Goal: Information Seeking & Learning: Learn about a topic

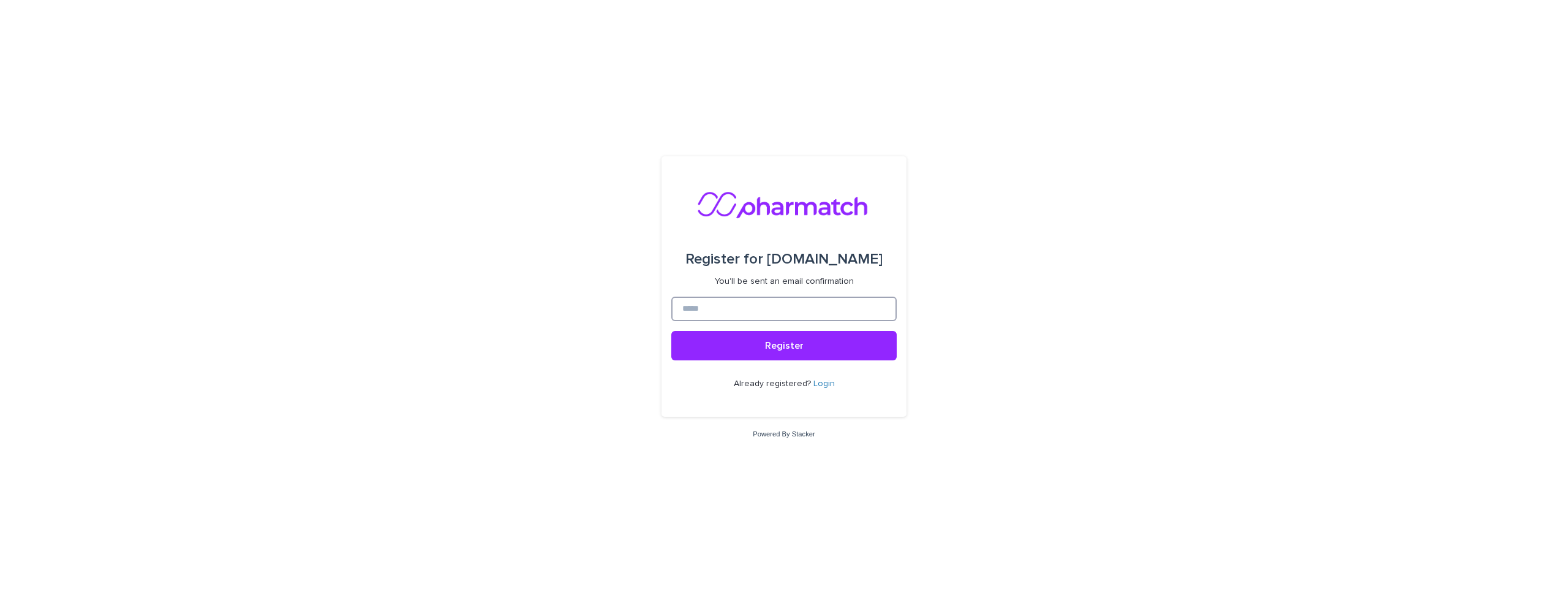
click at [752, 309] on input at bounding box center [783, 309] width 225 height 24
type input "**********"
click at [770, 346] on span "Register" at bounding box center [784, 345] width 38 height 10
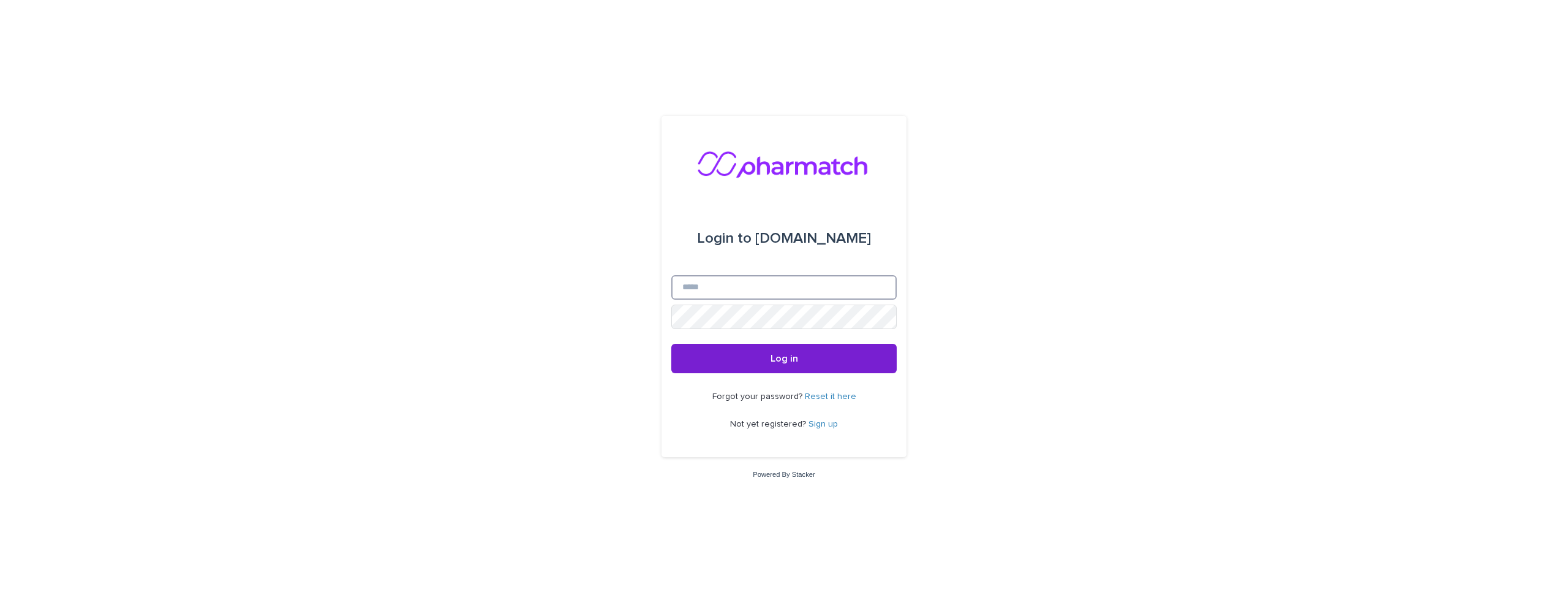
type input "**********"
click at [790, 355] on span "Log in" at bounding box center [784, 358] width 27 height 10
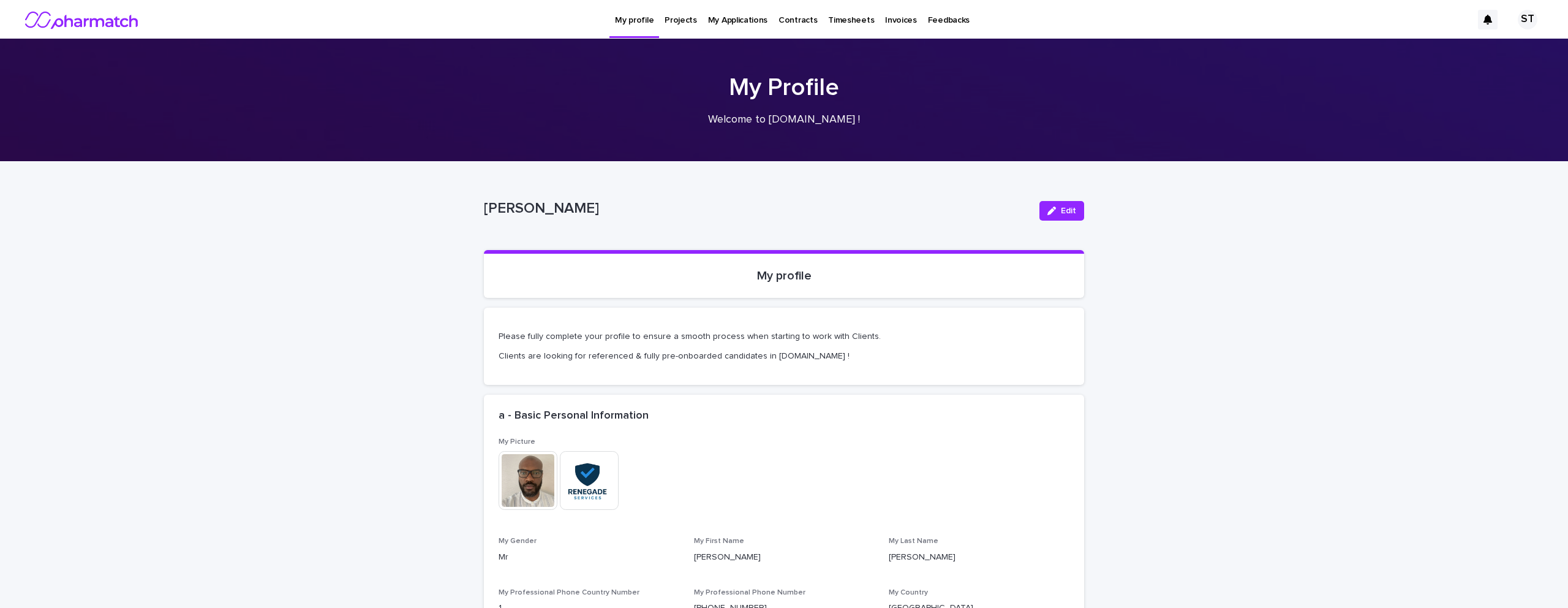
click at [668, 22] on p "Projects" at bounding box center [681, 13] width 32 height 26
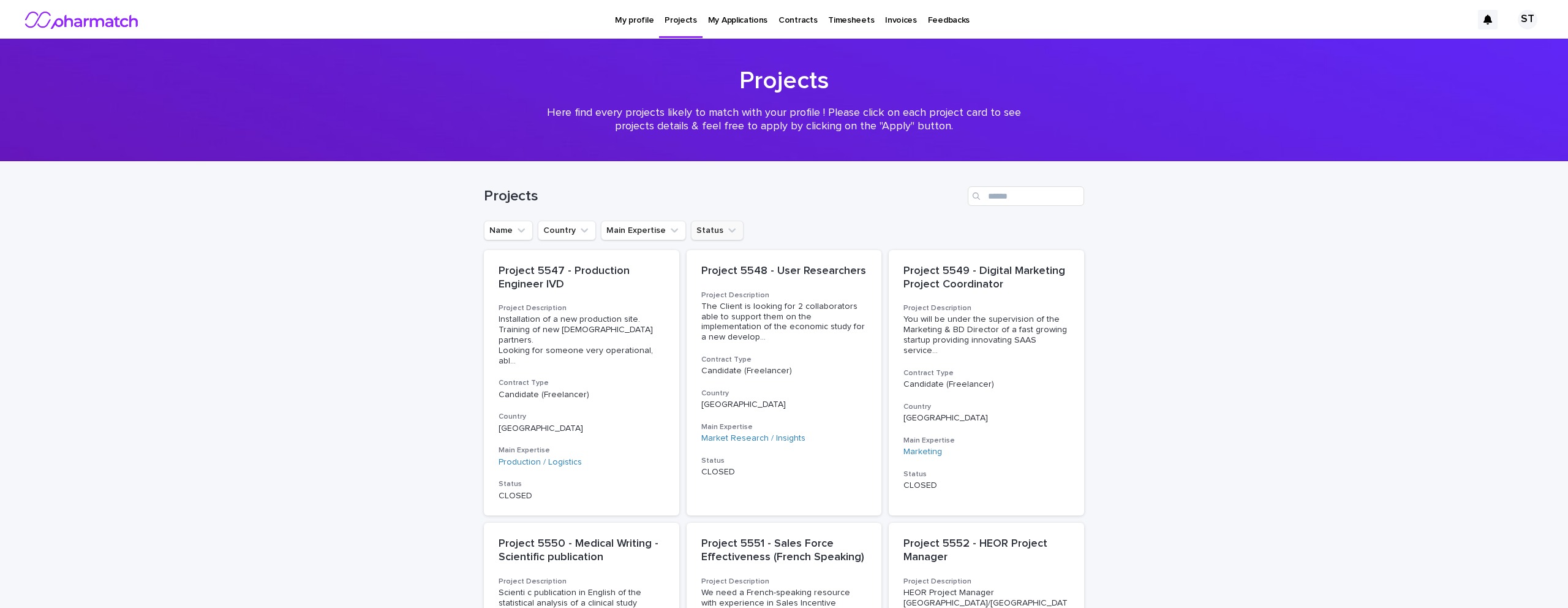
click at [726, 230] on icon "Status" at bounding box center [732, 230] width 13 height 13
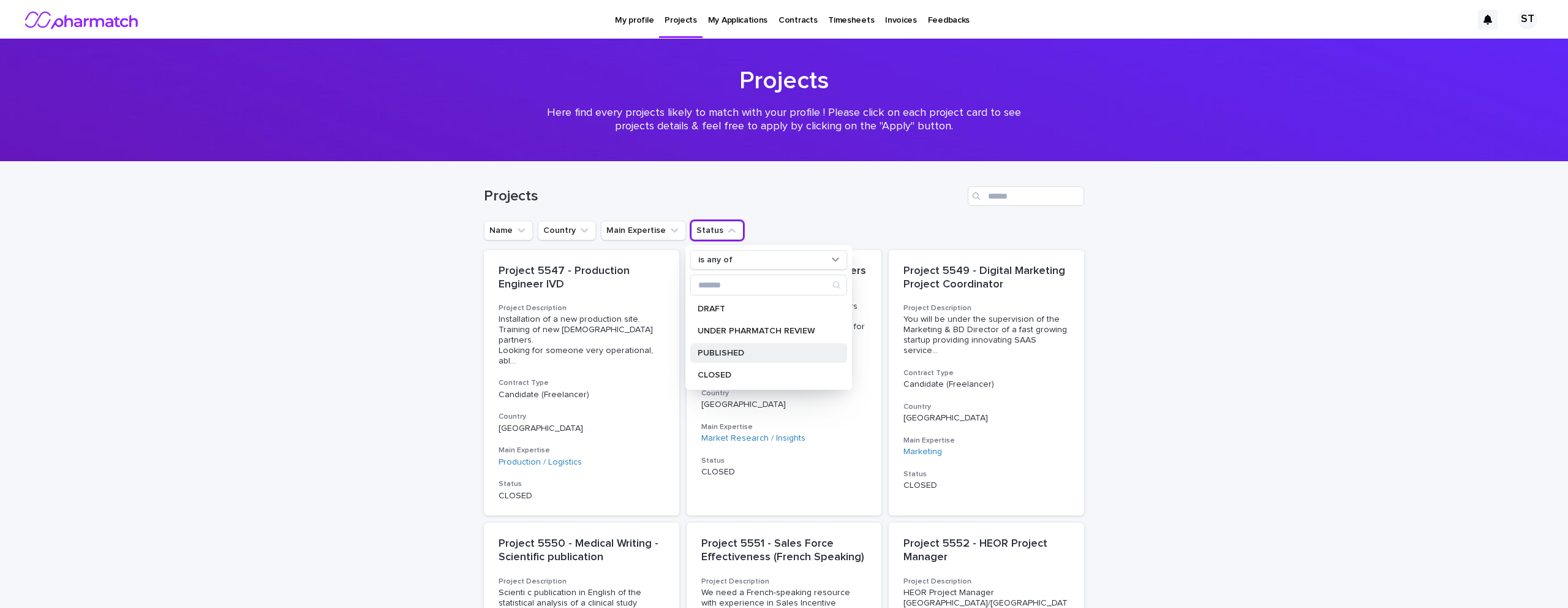
click at [741, 345] on div "PUBLISHED" at bounding box center [768, 353] width 157 height 20
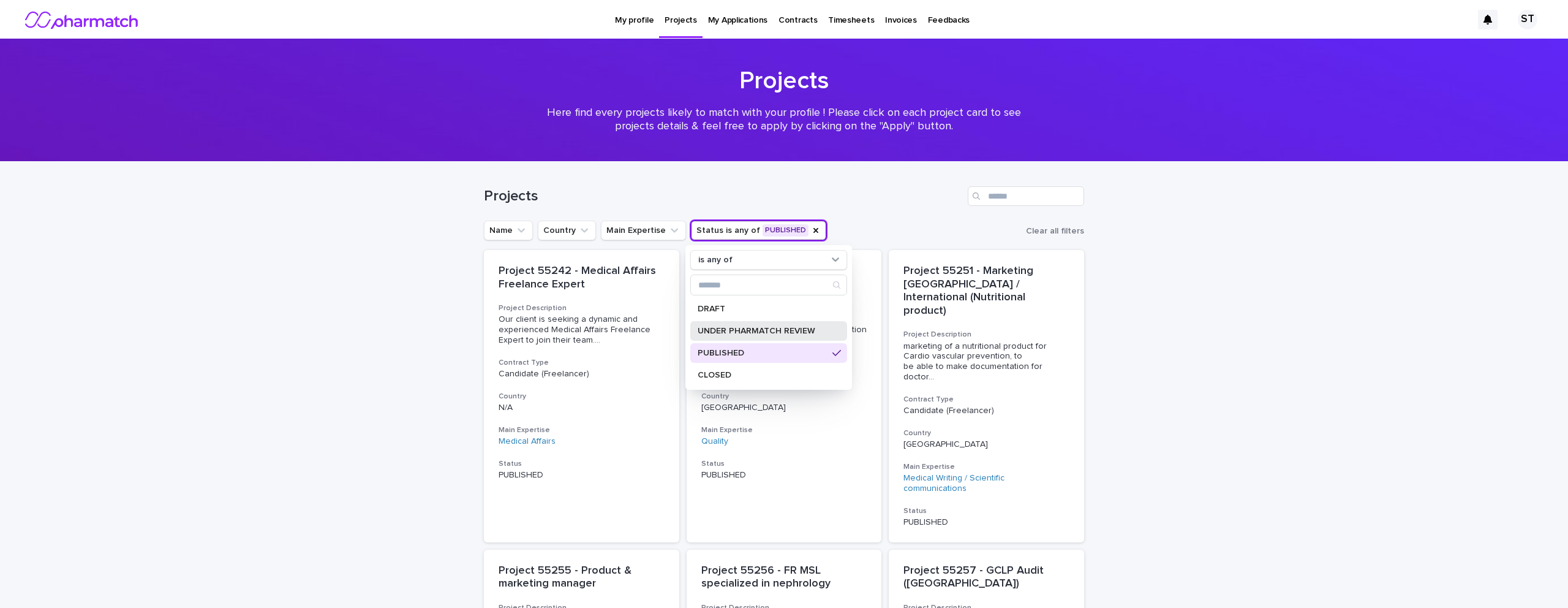
click at [746, 327] on p "UNDER PHARMATCH REVIEW" at bounding box center [763, 331] width 130 height 9
click at [971, 223] on div "Name Country Main Expertise Status is any of PUBLISHED, UNDER PHARMATCH REV… is…" at bounding box center [784, 230] width 600 height 20
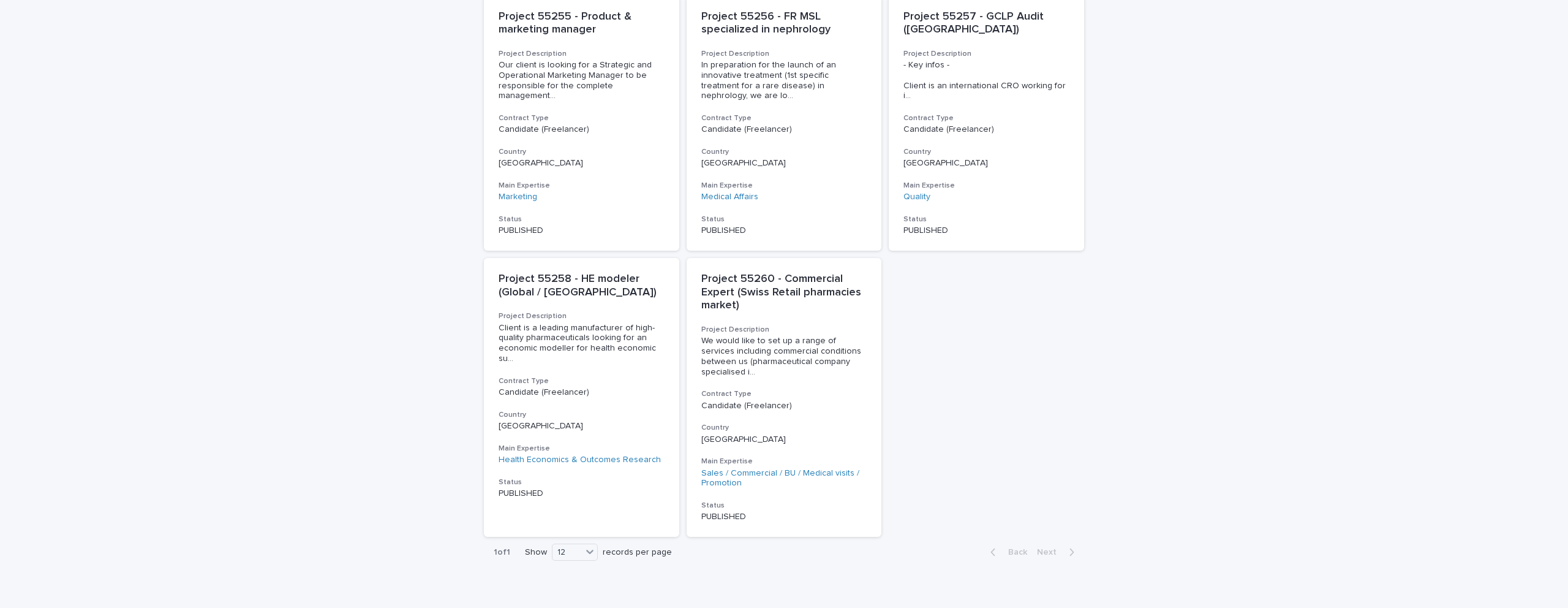
scroll to position [556, 0]
click at [591, 549] on icon at bounding box center [590, 551] width 7 height 4
click at [576, 530] on div "24" at bounding box center [575, 527] width 45 height 15
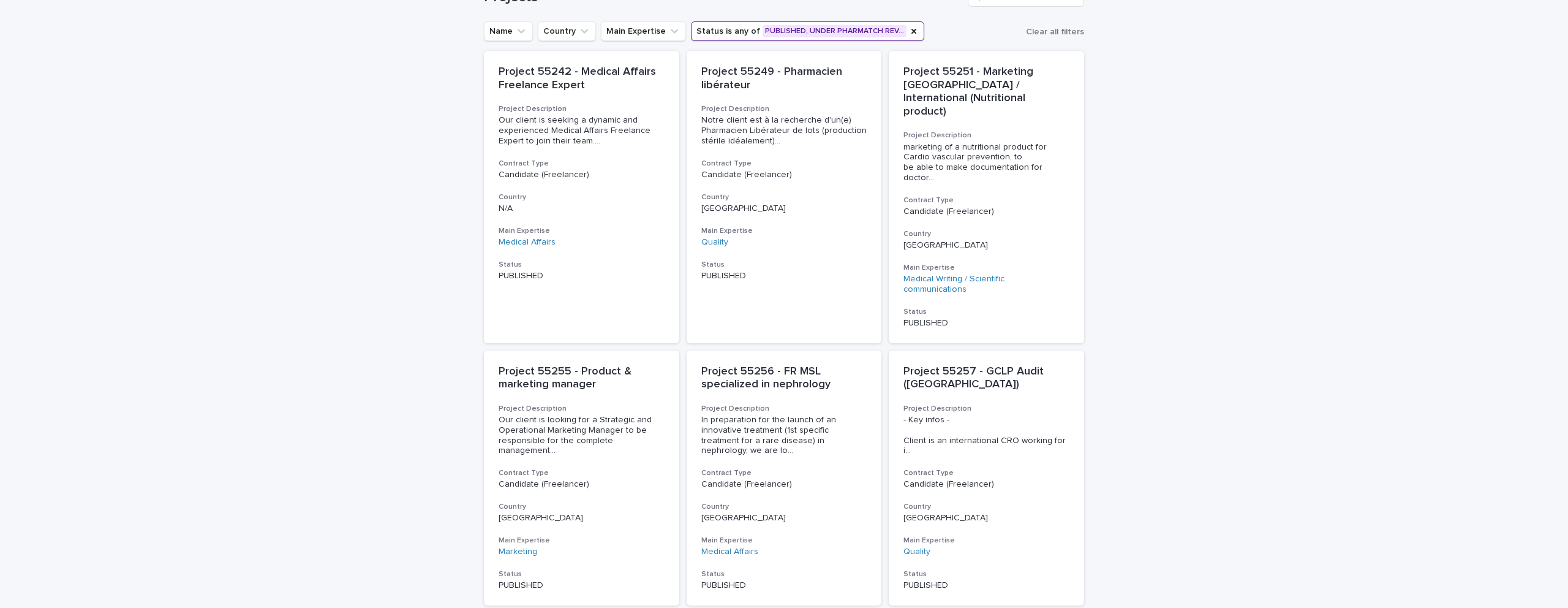
scroll to position [0, 0]
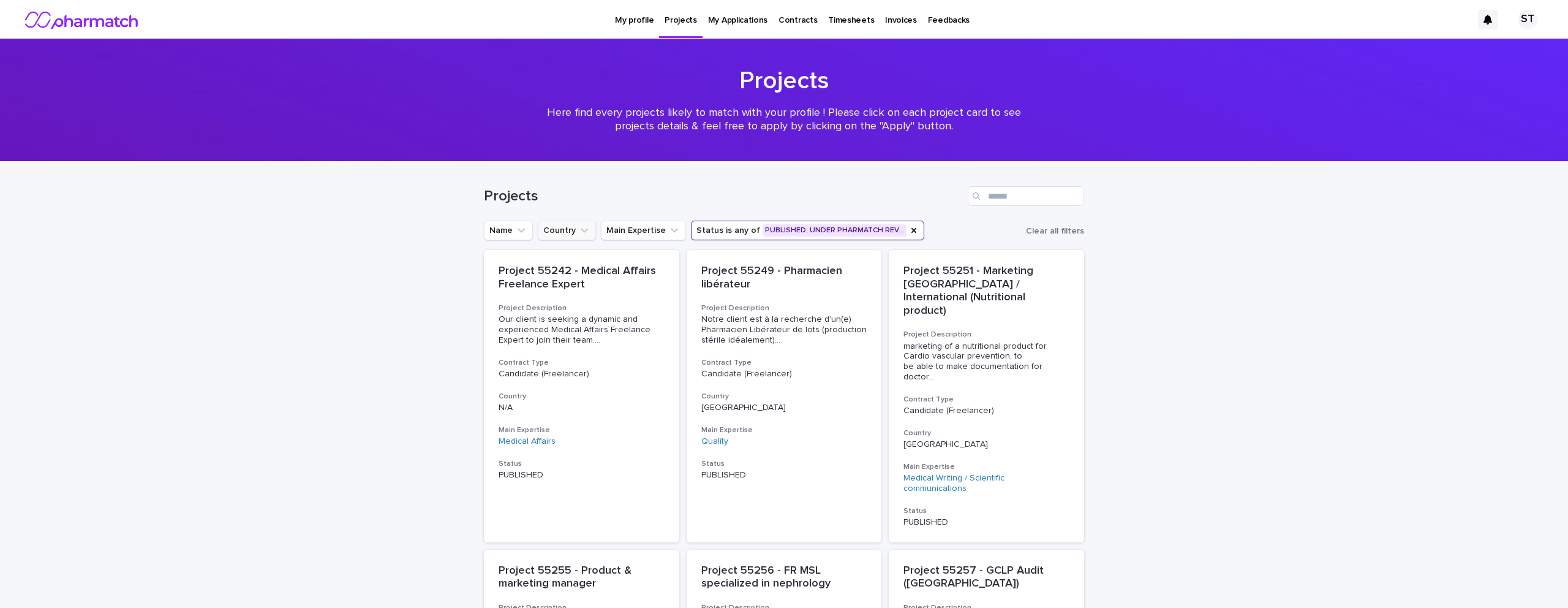
click at [578, 229] on icon "Country" at bounding box center [584, 230] width 13 height 13
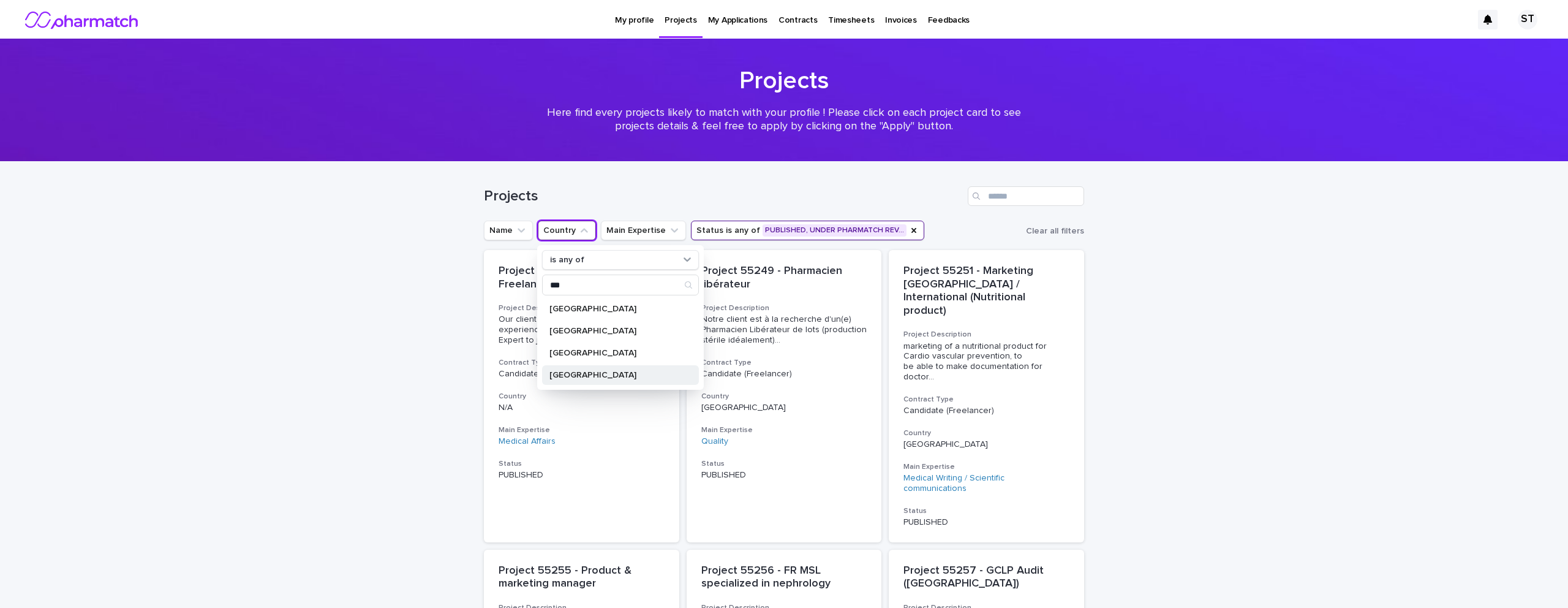
type input "***"
click at [621, 377] on p "United States of America" at bounding box center [614, 375] width 130 height 9
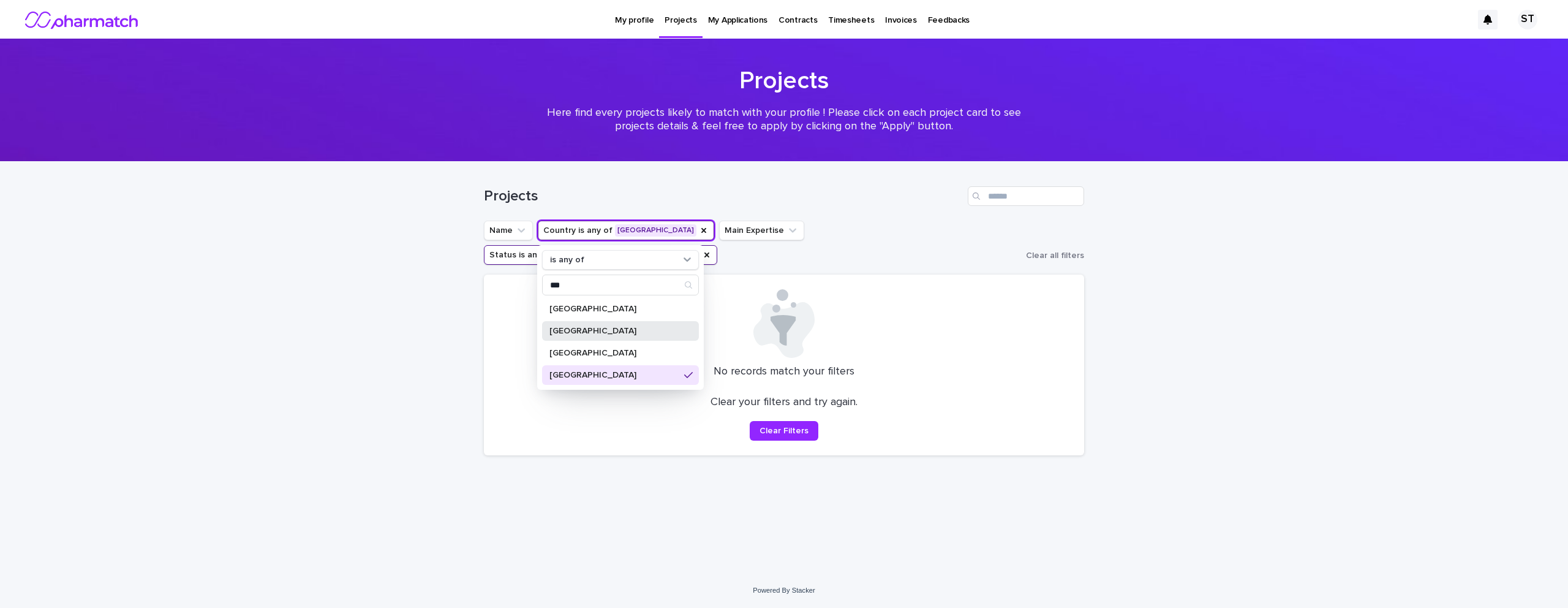
click at [617, 332] on p "United Arab Emirates" at bounding box center [614, 331] width 130 height 9
click at [653, 375] on p "United States of America" at bounding box center [614, 375] width 130 height 9
click at [636, 356] on p "United Kingdom" at bounding box center [614, 353] width 130 height 9
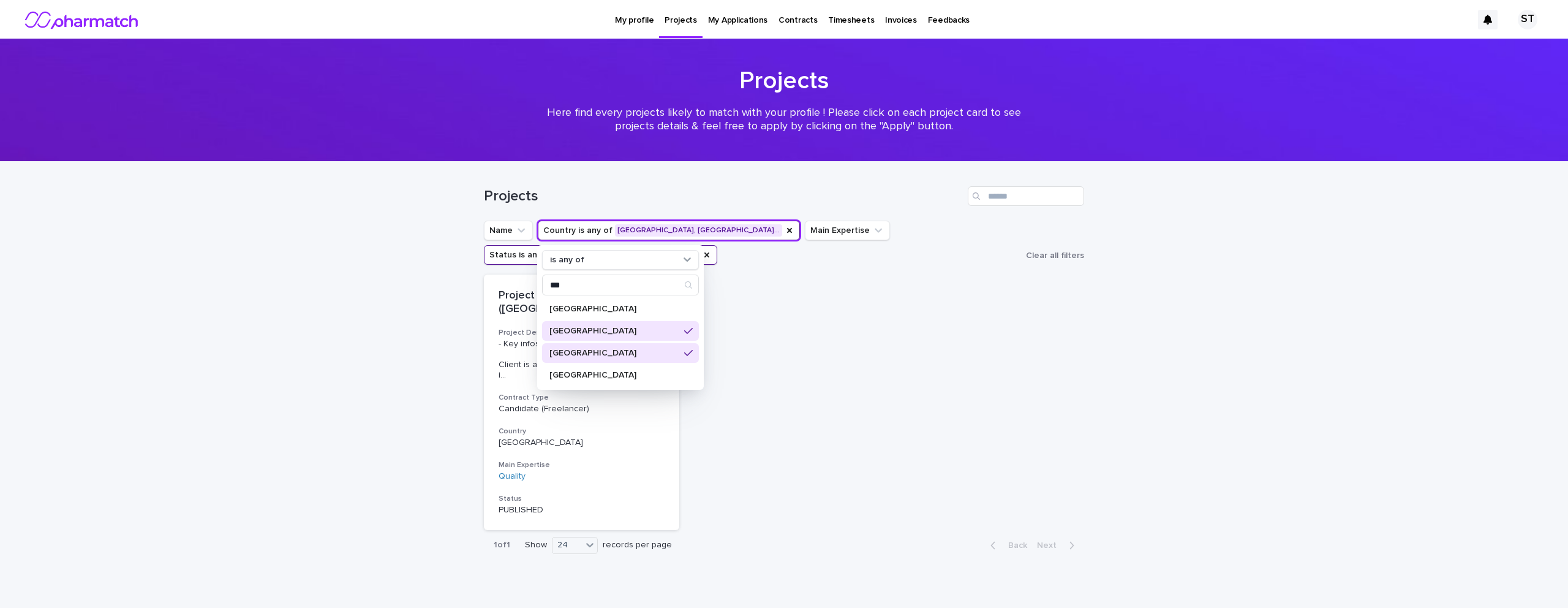
click at [754, 395] on div "Project 55257 - GCLP Audit (Europe) Project Description - Key infos - Client is…" at bounding box center [784, 403] width 600 height 256
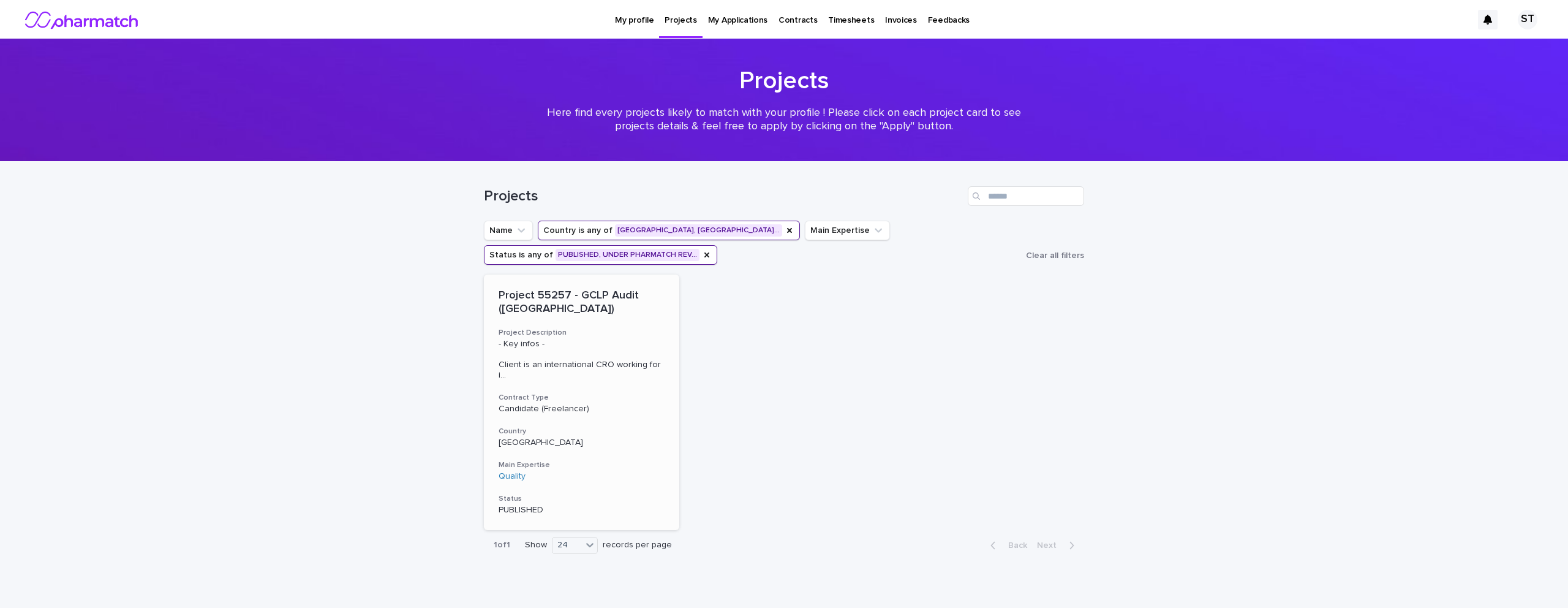
click at [594, 342] on span "- Key infos - Client is an international CRO working for i ..." at bounding box center [581, 360] width 166 height 41
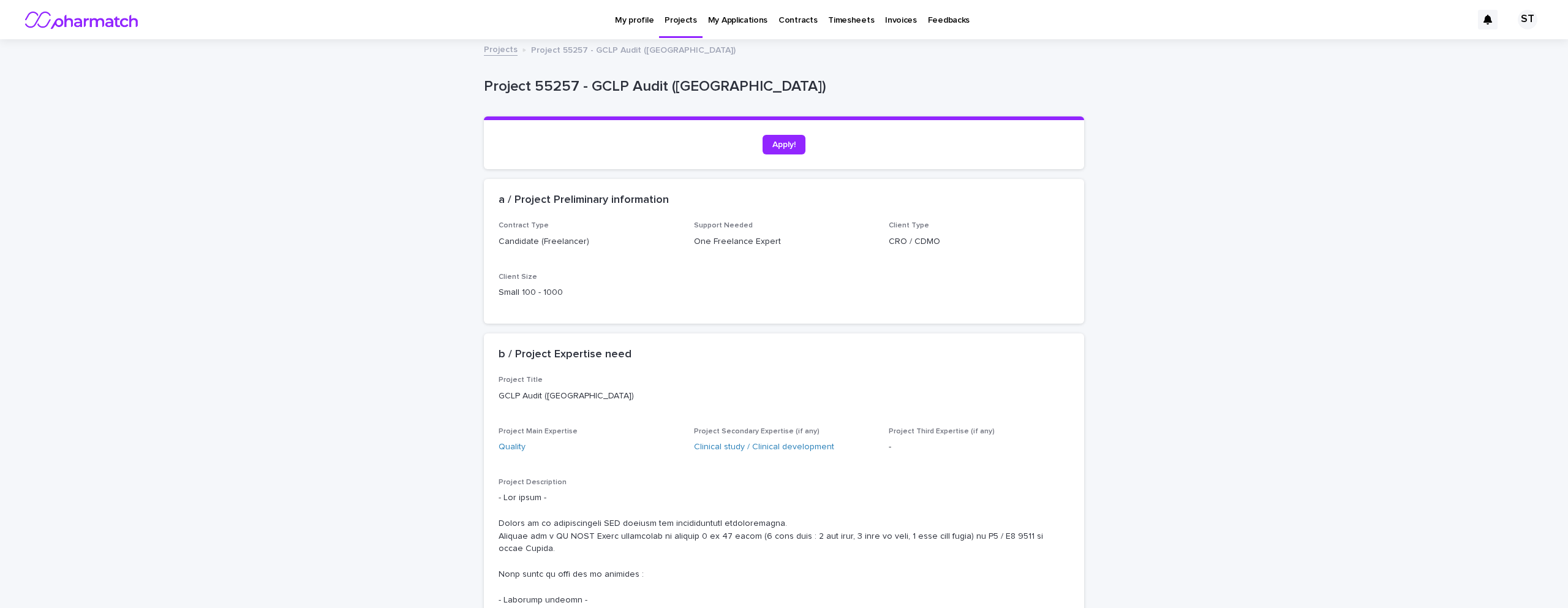
click at [623, 20] on p "My profile" at bounding box center [634, 13] width 38 height 26
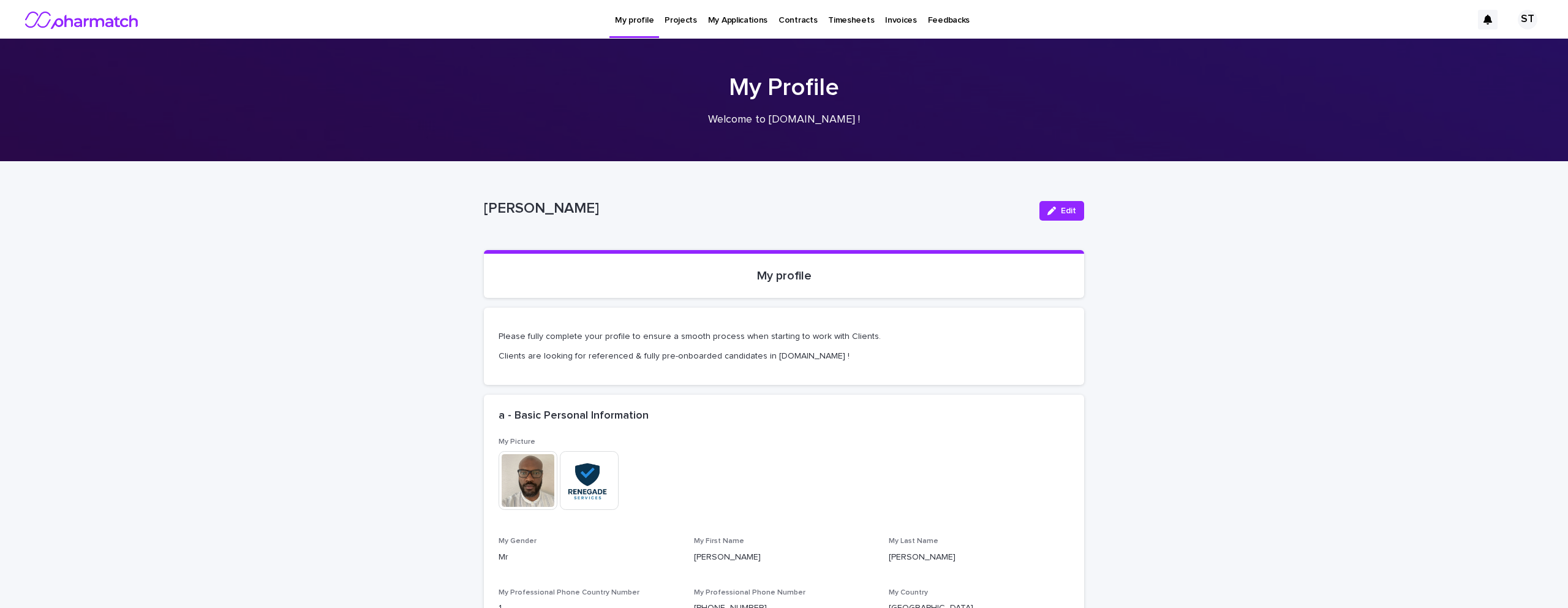
click at [675, 21] on p "Projects" at bounding box center [681, 13] width 32 height 26
